Goal: Task Accomplishment & Management: Complete application form

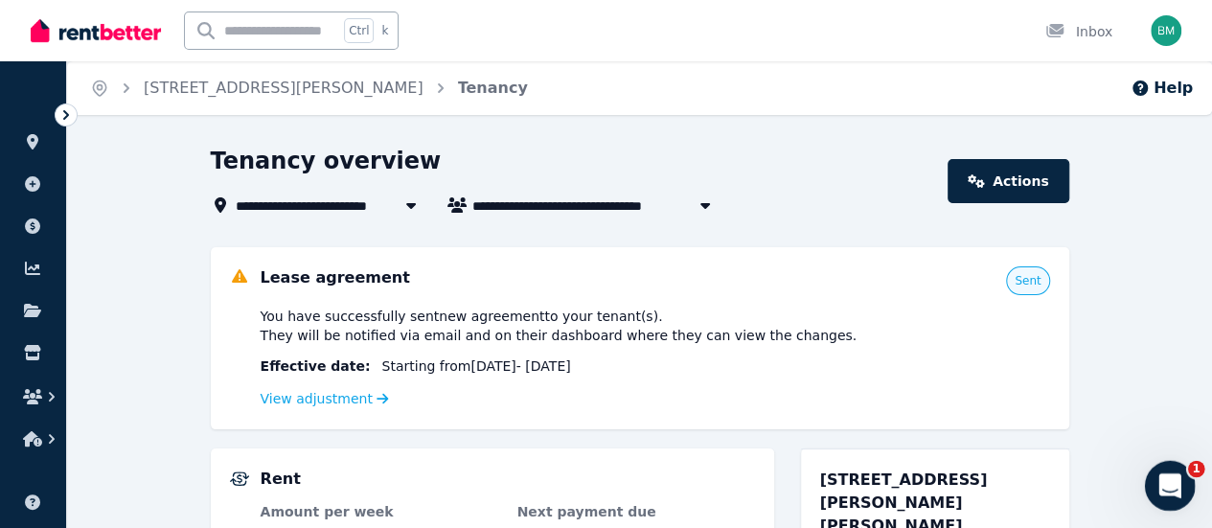
click at [1172, 482] on icon "Open Intercom Messenger" at bounding box center [1167, 483] width 32 height 32
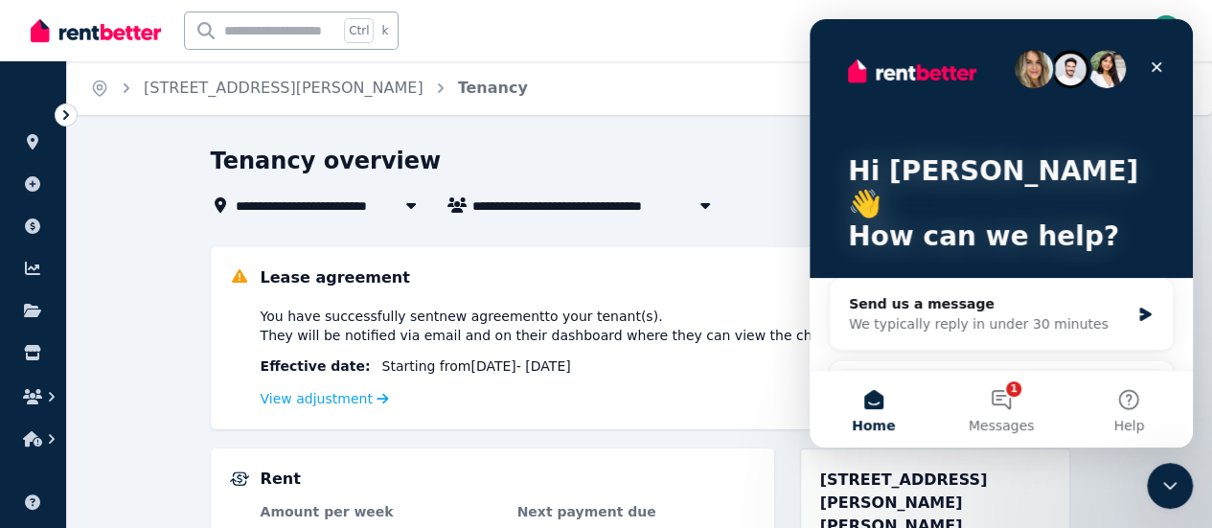
drag, startPoint x: 1162, startPoint y: 375, endPoint x: 1171, endPoint y: 459, distance: 84.7
click at [1171, 447] on html "Hi [PERSON_NAME] 👋 How can we help? Send us a message We typically reply in und…" at bounding box center [1000, 233] width 383 height 428
click at [1000, 399] on button "1 Messages" at bounding box center [1000, 409] width 127 height 77
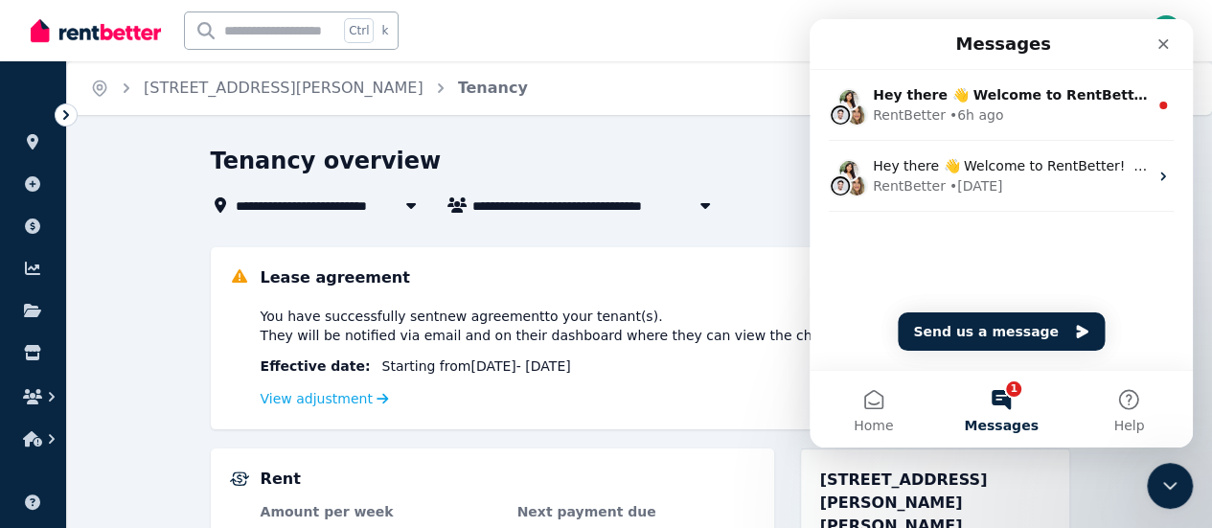
click at [1005, 392] on button "1 Messages" at bounding box center [1000, 409] width 127 height 77
click at [1168, 37] on icon "Close" at bounding box center [1162, 43] width 15 height 15
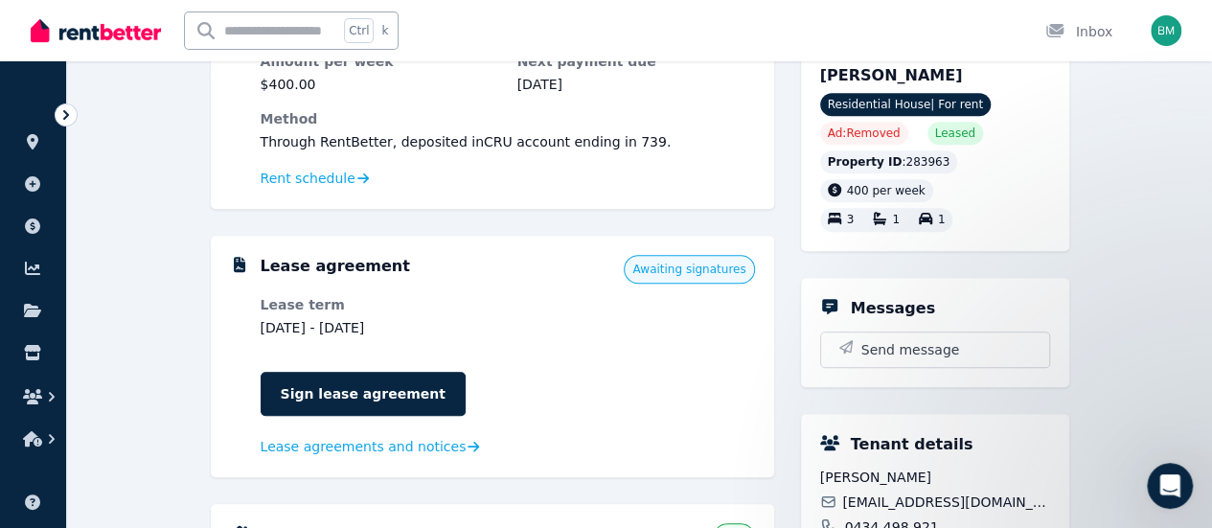
scroll to position [460, 0]
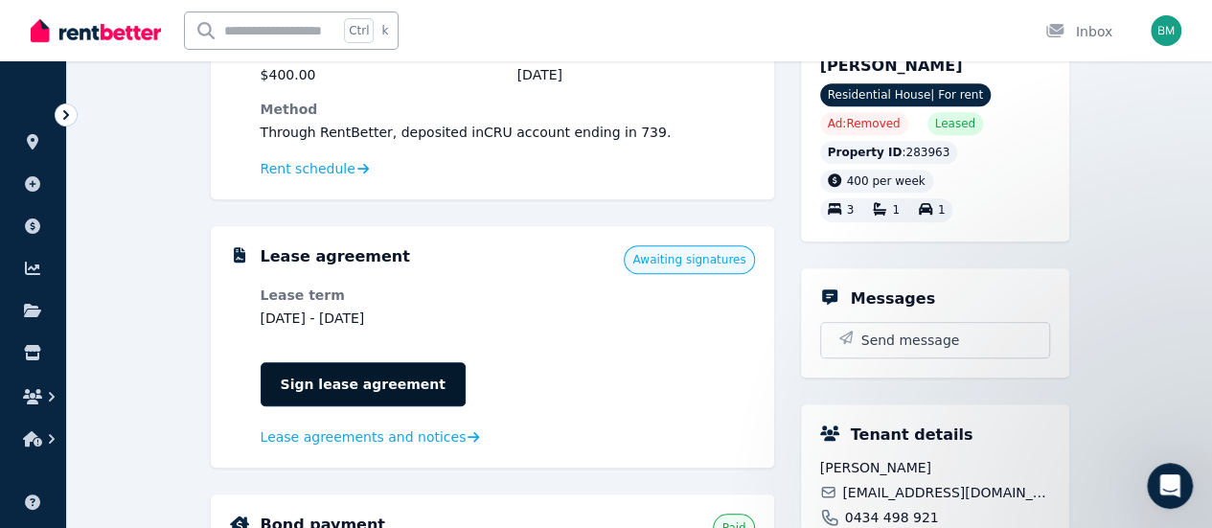
click at [356, 385] on link "Sign lease agreement" at bounding box center [363, 384] width 205 height 44
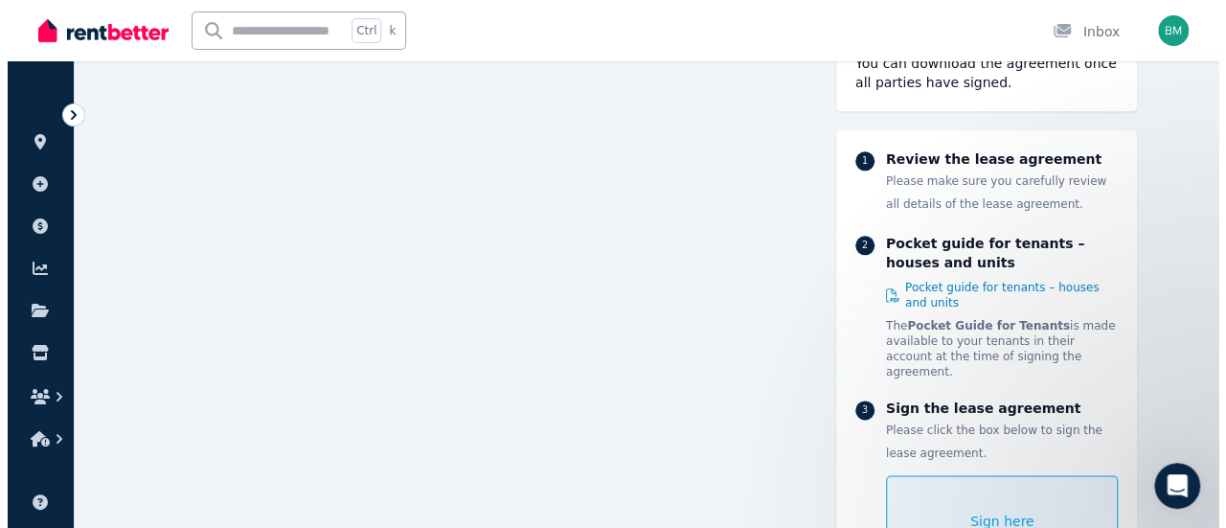
scroll to position [11989, 0]
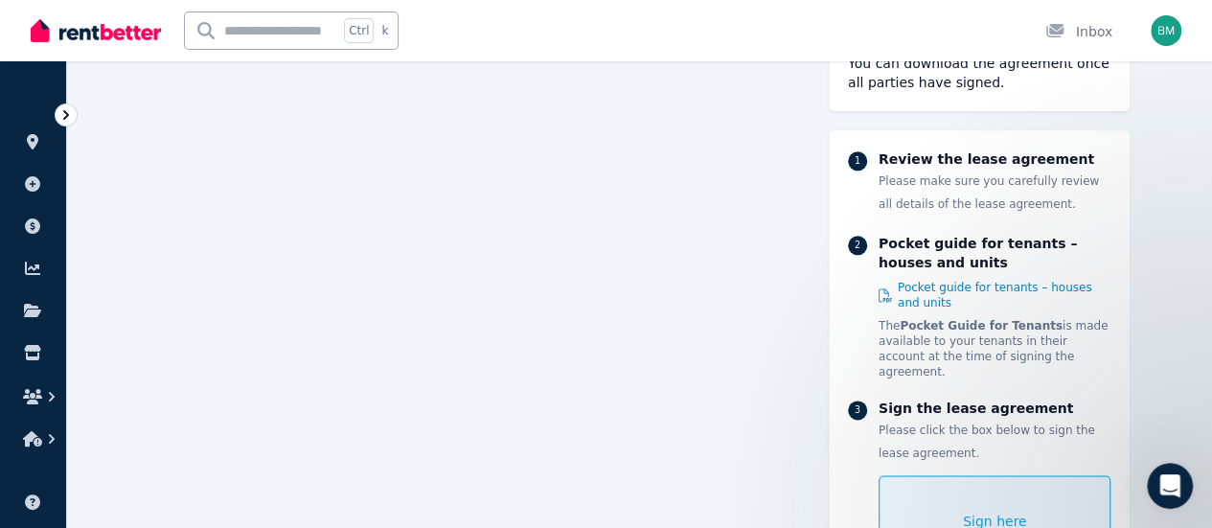
click at [998, 488] on div "Sign here" at bounding box center [994, 521] width 233 height 92
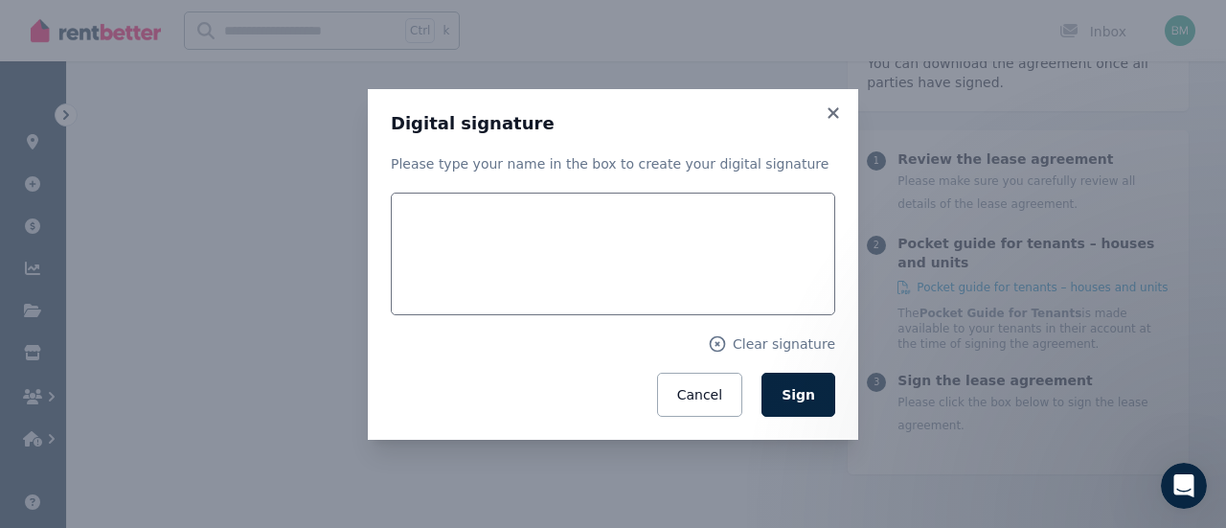
scroll to position [12012, 0]
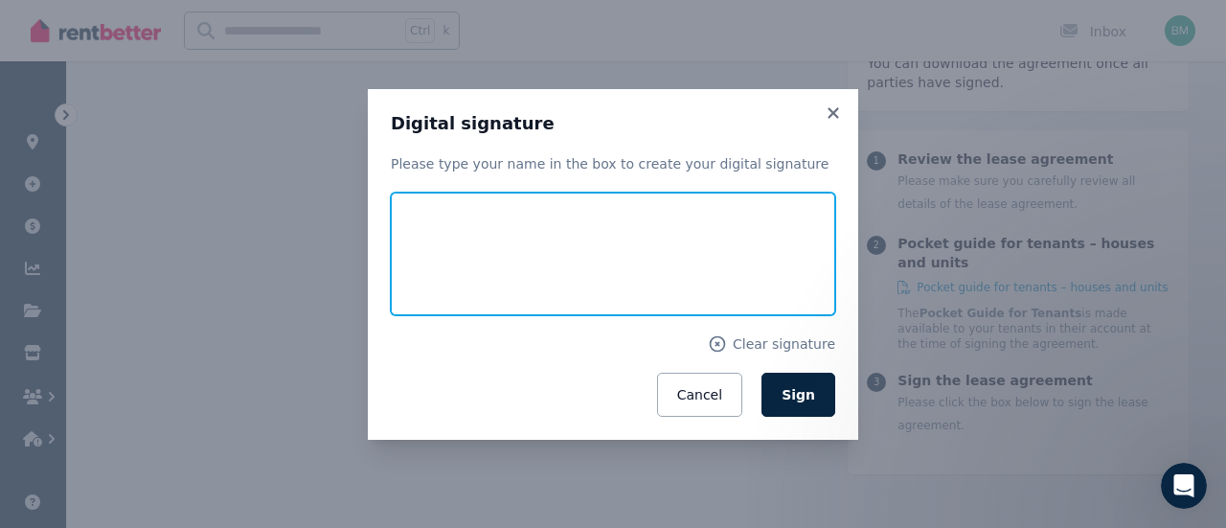
drag, startPoint x: 452, startPoint y: 239, endPoint x: 448, endPoint y: 252, distance: 13.9
click at [448, 252] on input "text" at bounding box center [613, 254] width 444 height 123
drag, startPoint x: 418, startPoint y: 215, endPoint x: 465, endPoint y: 221, distance: 47.4
click at [465, 221] on input "text" at bounding box center [613, 254] width 444 height 123
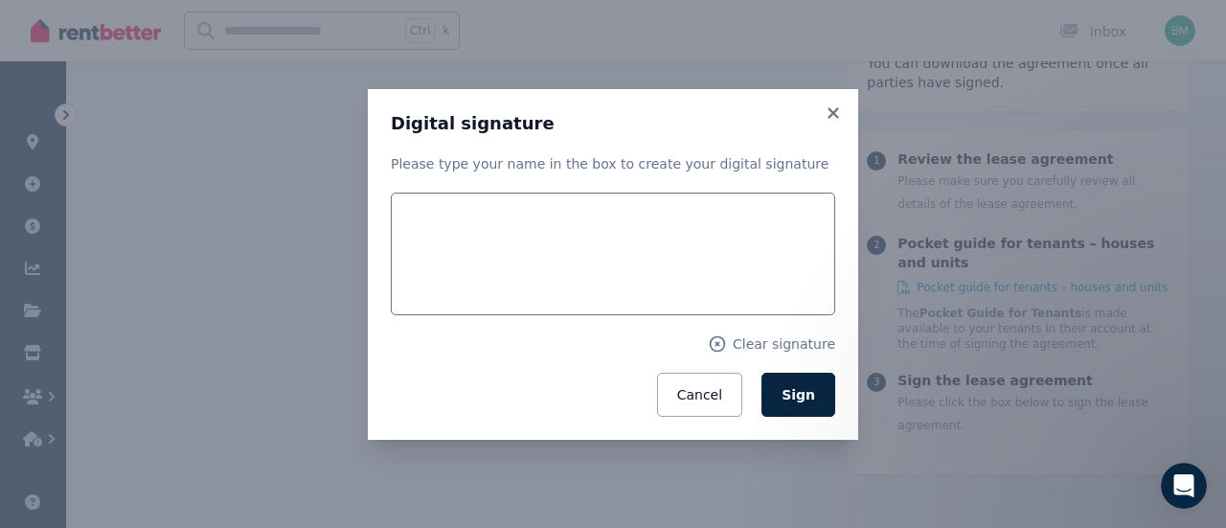
click at [438, 405] on div "Cancel Sign" at bounding box center [613, 395] width 444 height 44
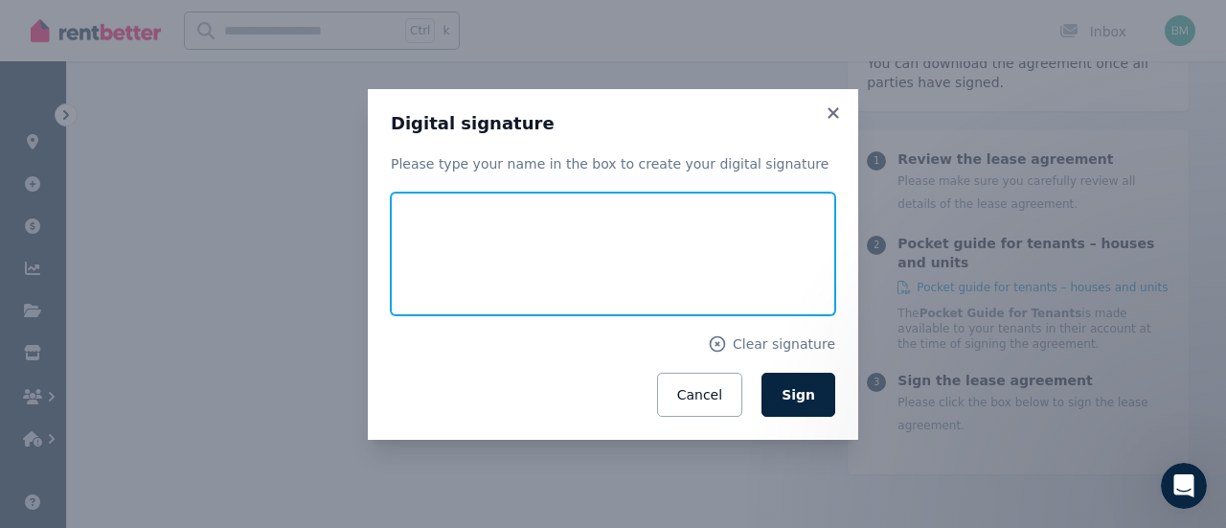
drag, startPoint x: 513, startPoint y: 258, endPoint x: 642, endPoint y: 291, distance: 132.7
click at [614, 297] on input "text" at bounding box center [613, 254] width 444 height 123
drag, startPoint x: 642, startPoint y: 291, endPoint x: 621, endPoint y: 283, distance: 22.8
click at [621, 283] on input "text" at bounding box center [613, 254] width 444 height 123
click at [450, 251] on input "text" at bounding box center [613, 254] width 444 height 123
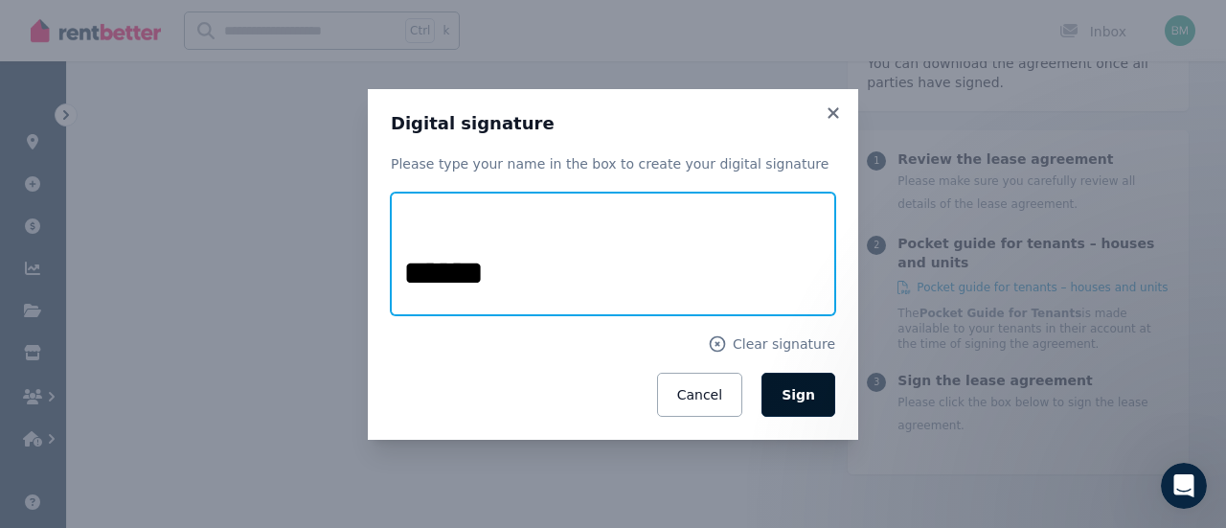
type input "******"
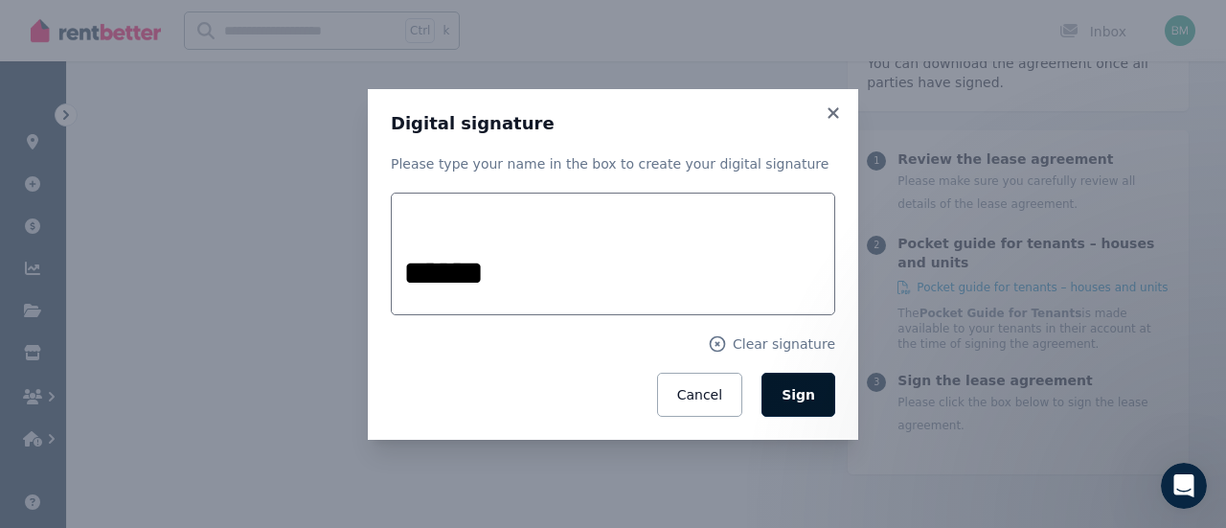
click at [807, 387] on span "Sign" at bounding box center [799, 394] width 34 height 15
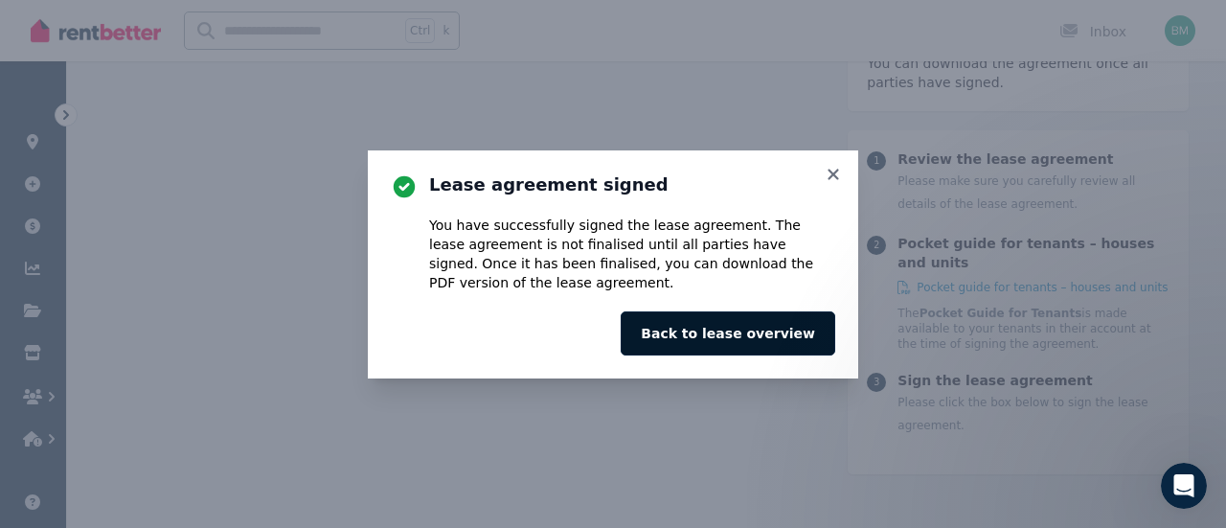
click at [734, 336] on button "Back to lease overview" at bounding box center [728, 333] width 215 height 44
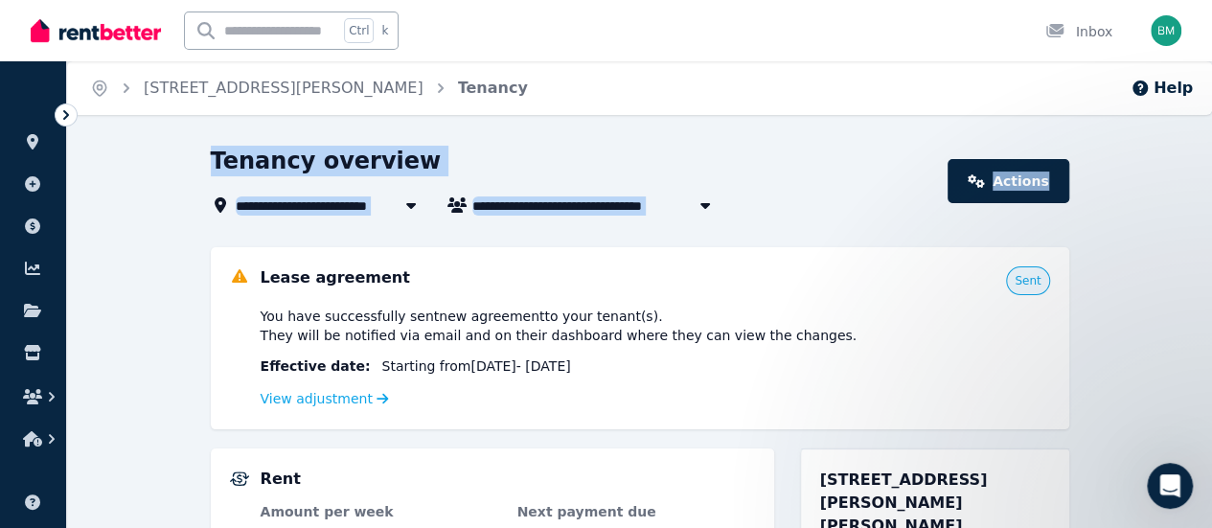
drag, startPoint x: 1205, startPoint y: 102, endPoint x: 1215, endPoint y: 202, distance: 100.1
click at [1212, 202] on html "**********" at bounding box center [606, 264] width 1212 height 528
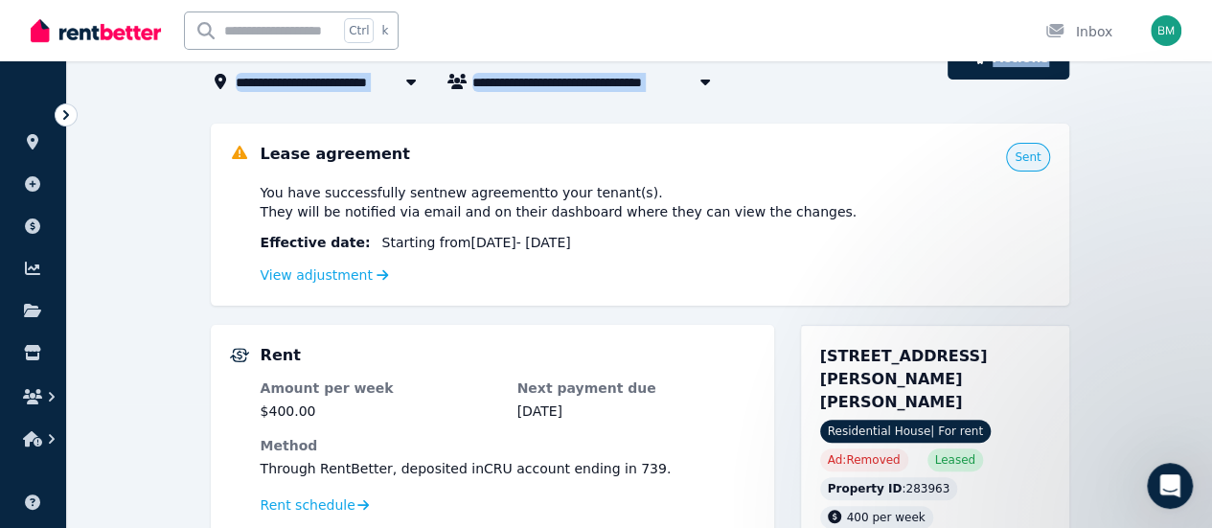
scroll to position [50, 0]
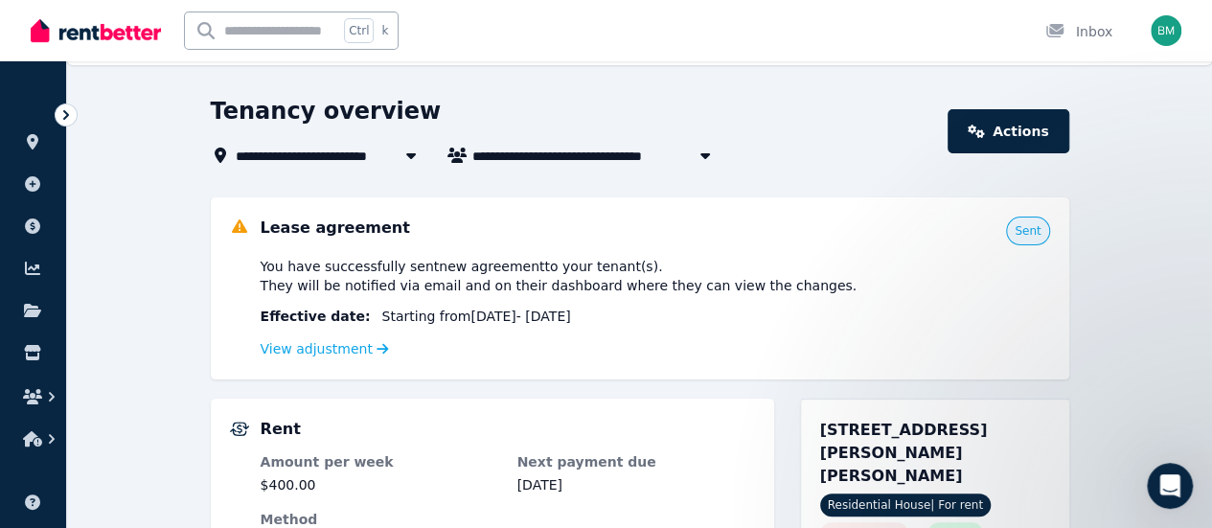
click at [824, 288] on div "You have successfully sent new agreement to your tenant(s) . They will be notif…" at bounding box center [655, 276] width 789 height 38
click at [297, 353] on link "View adjustment" at bounding box center [325, 348] width 128 height 15
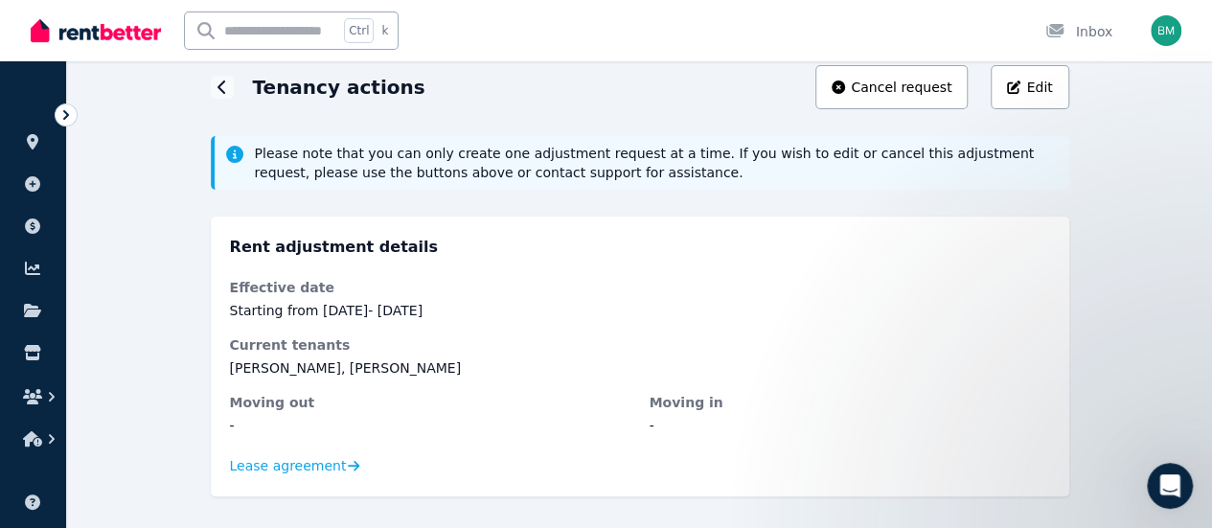
scroll to position [82, 0]
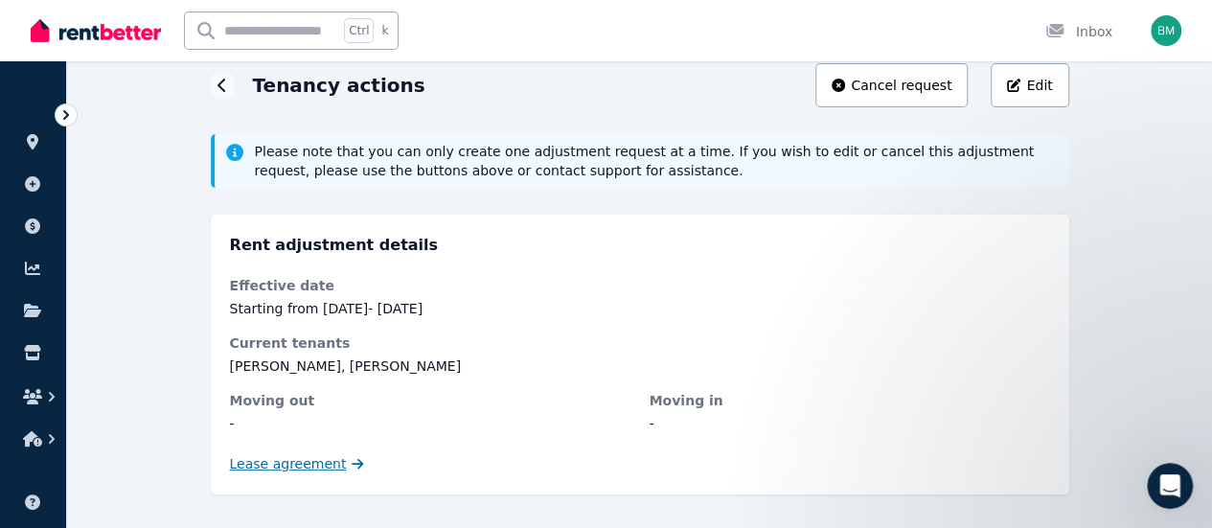
click at [262, 466] on span "Lease agreement" at bounding box center [288, 463] width 117 height 19
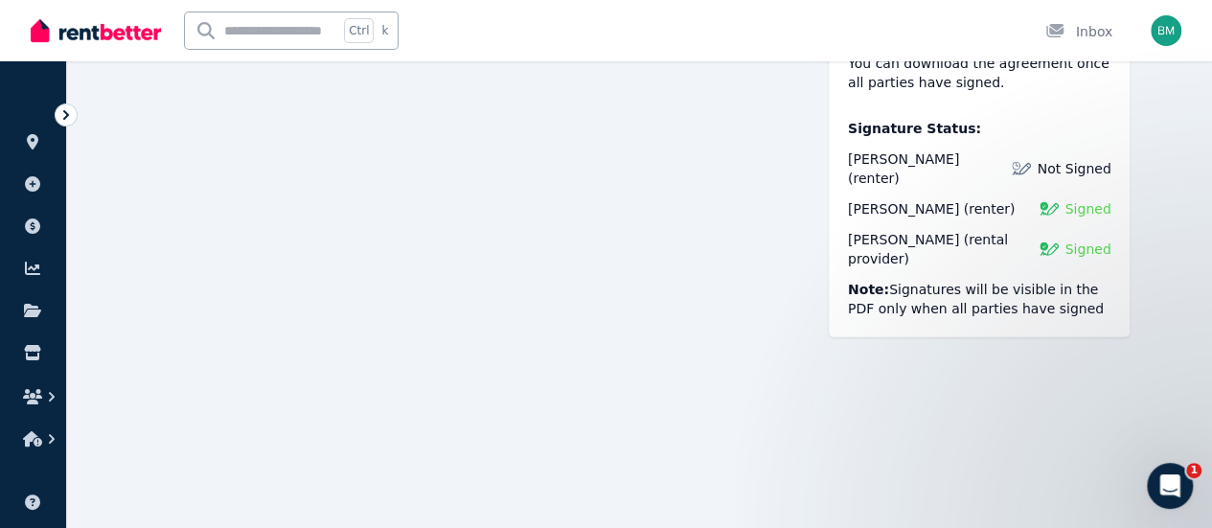
scroll to position [9579, 0]
drag, startPoint x: 1117, startPoint y: 216, endPoint x: 1168, endPoint y: 219, distance: 50.8
click at [1110, 239] on span "Signed" at bounding box center [1087, 248] width 46 height 19
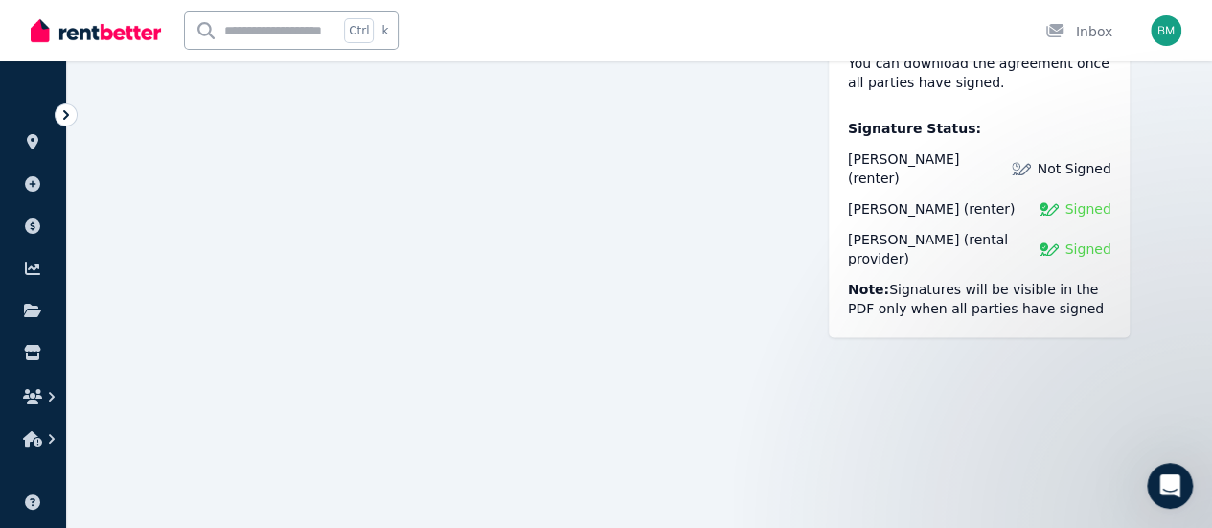
scroll to position [12033, 0]
click at [1058, 239] on img at bounding box center [1048, 248] width 19 height 19
click at [1097, 230] on div "[PERSON_NAME] (rental provider) Signed" at bounding box center [979, 249] width 263 height 38
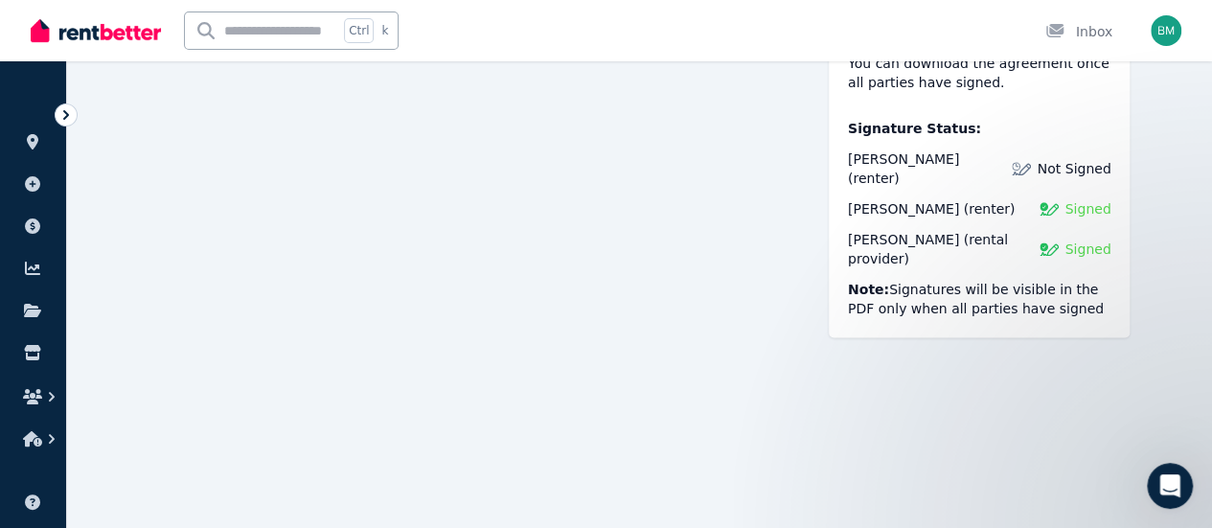
click at [1110, 239] on span "Signed" at bounding box center [1087, 248] width 46 height 19
click at [899, 232] on span "[PERSON_NAME]" at bounding box center [903, 239] width 111 height 15
click at [1058, 239] on img at bounding box center [1048, 248] width 19 height 19
click at [1110, 239] on span "Signed" at bounding box center [1087, 248] width 46 height 19
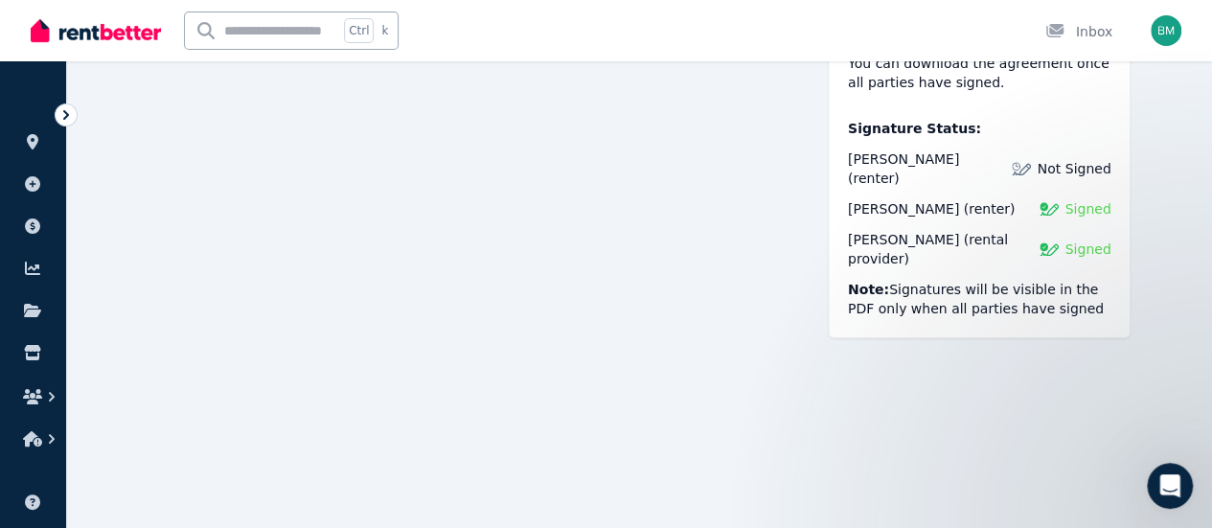
click at [1110, 239] on span "Signed" at bounding box center [1087, 248] width 46 height 19
